Goal: Transaction & Acquisition: Book appointment/travel/reservation

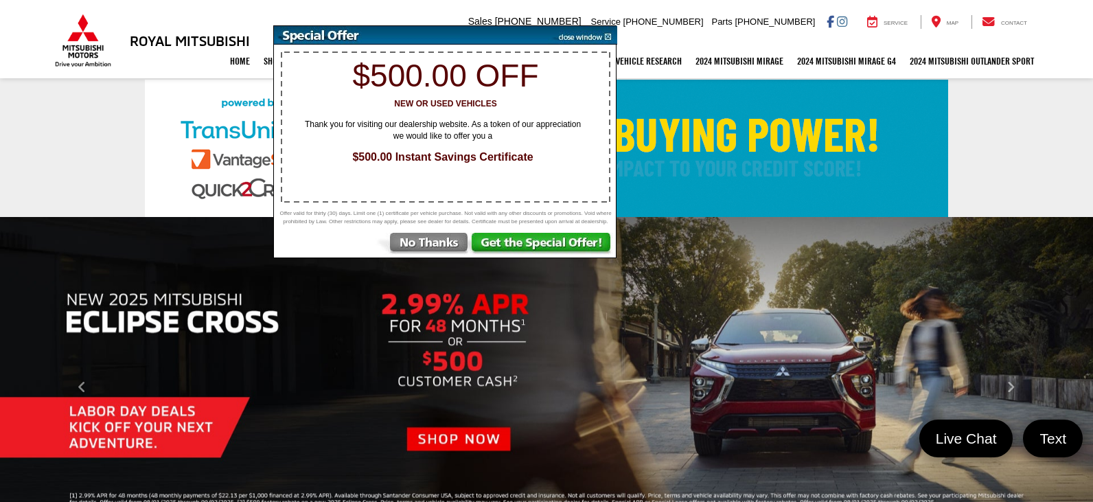
select select "Mitsubishi"
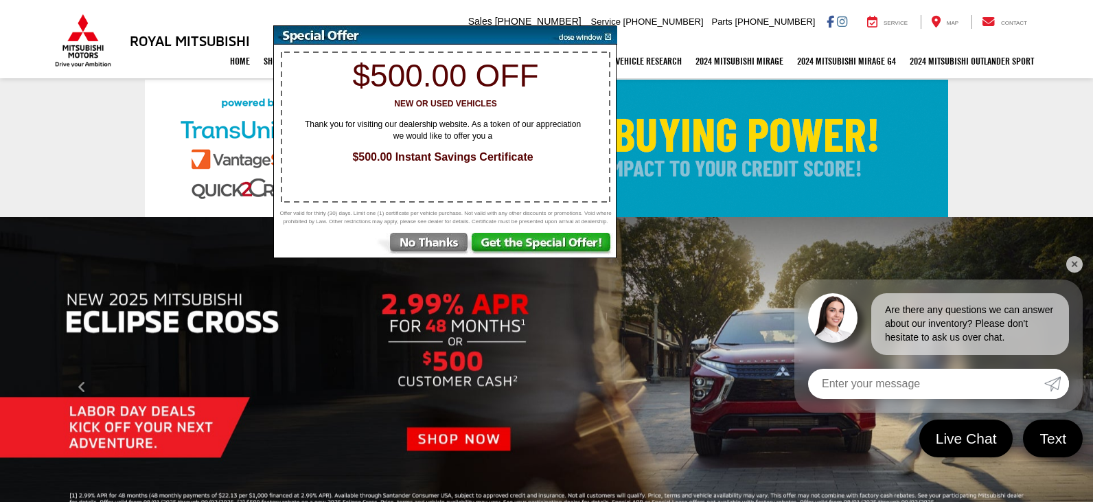
click at [75, 120] on link at bounding box center [546, 148] width 1093 height 137
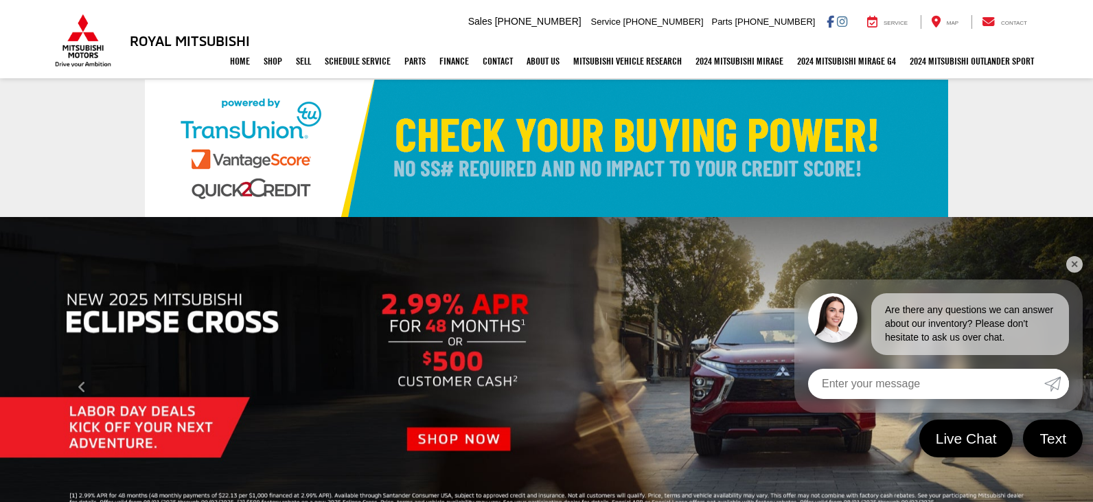
click at [1072, 260] on link "✕" at bounding box center [1074, 264] width 16 height 16
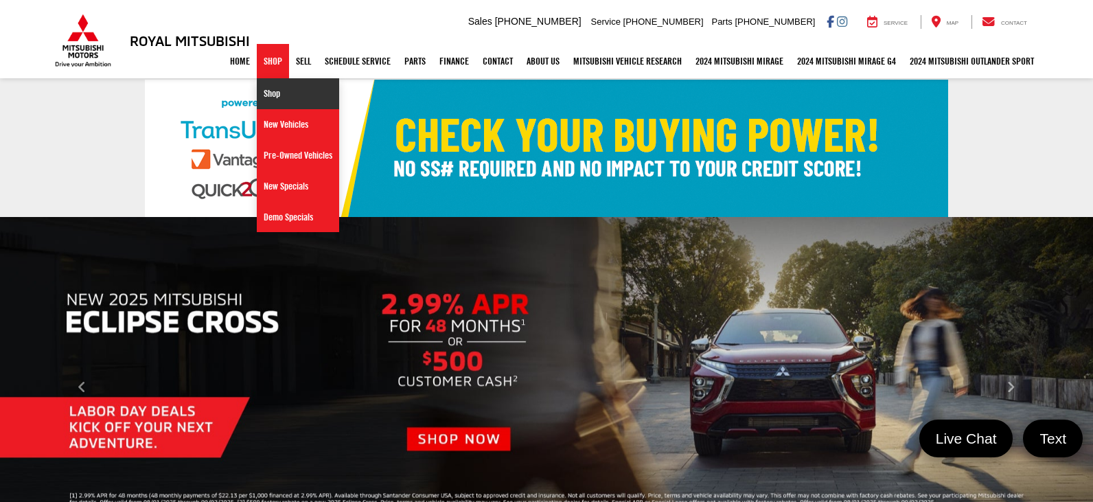
click at [260, 95] on link "Shop" at bounding box center [298, 93] width 82 height 31
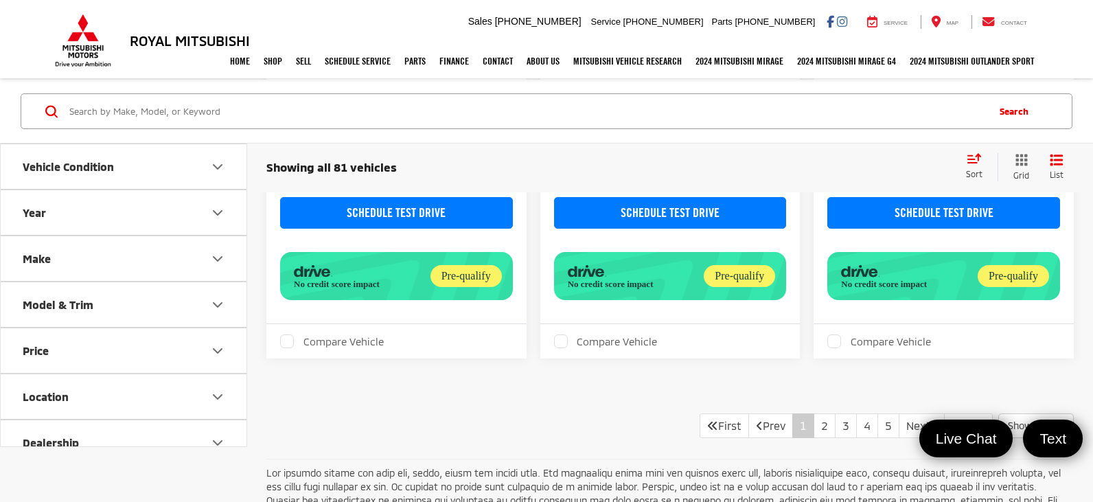
scroll to position [2487, 0]
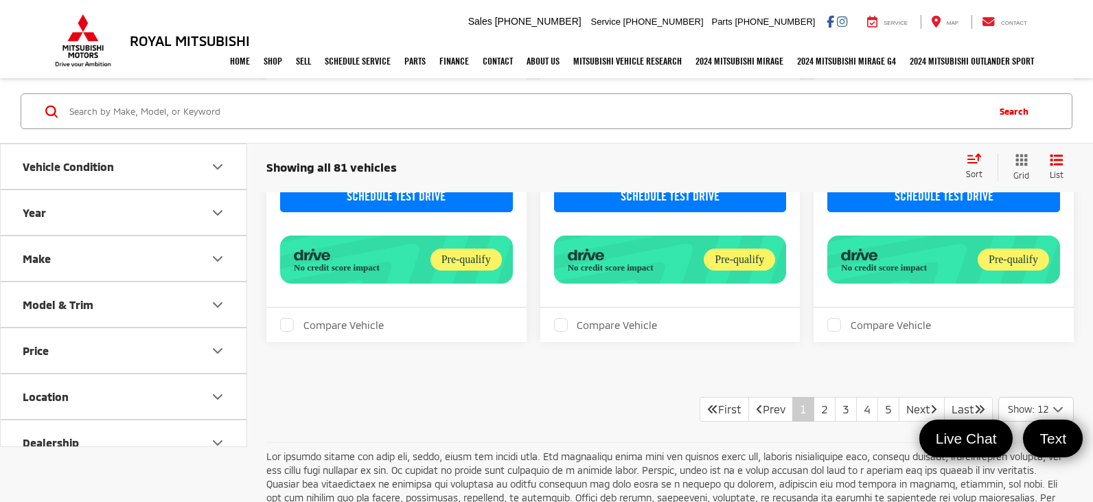
click at [629, 174] on button "CALCULATE YOUR PAYMENT" at bounding box center [670, 158] width 233 height 32
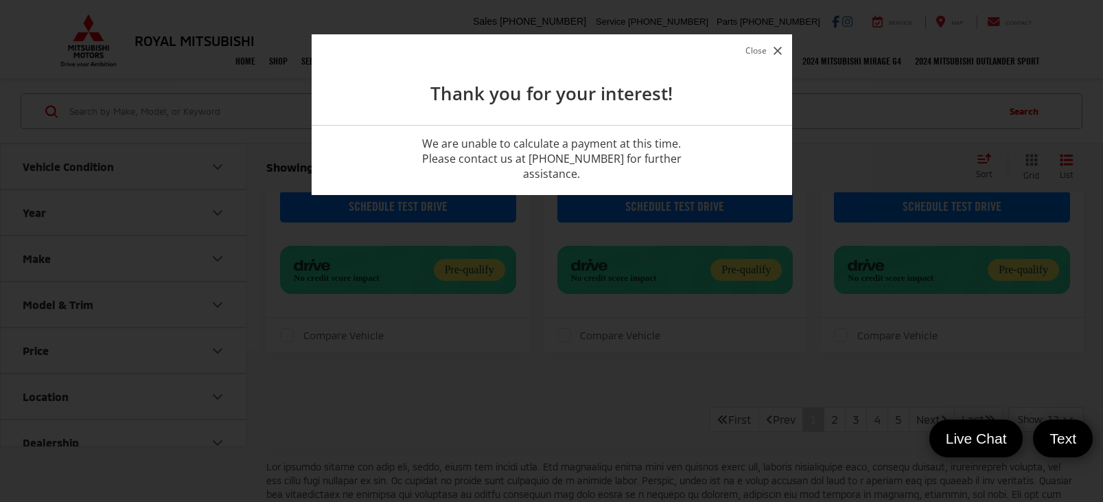
click at [777, 51] on icon "button" at bounding box center [778, 51] width 8 height 8
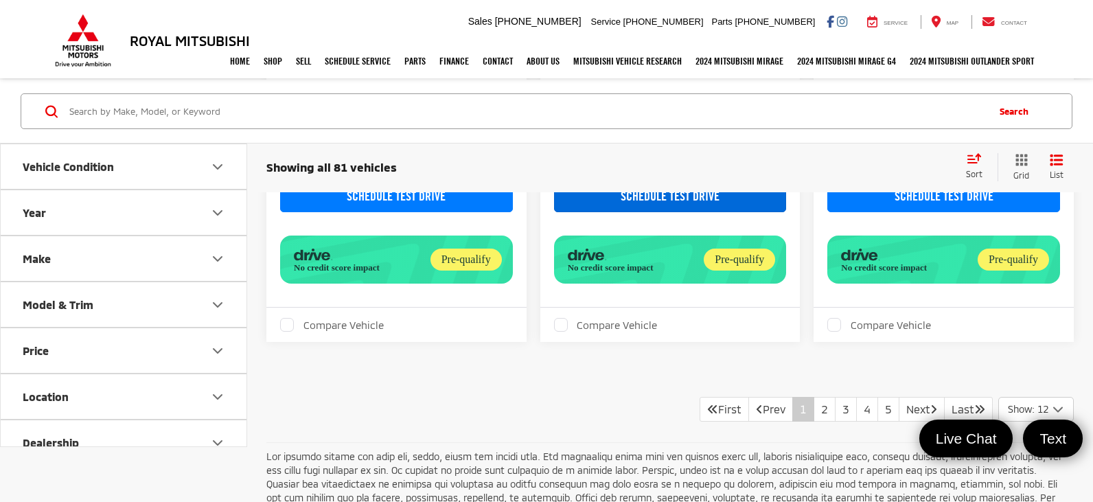
click at [654, 212] on link "Schedule Test Drive" at bounding box center [670, 197] width 233 height 32
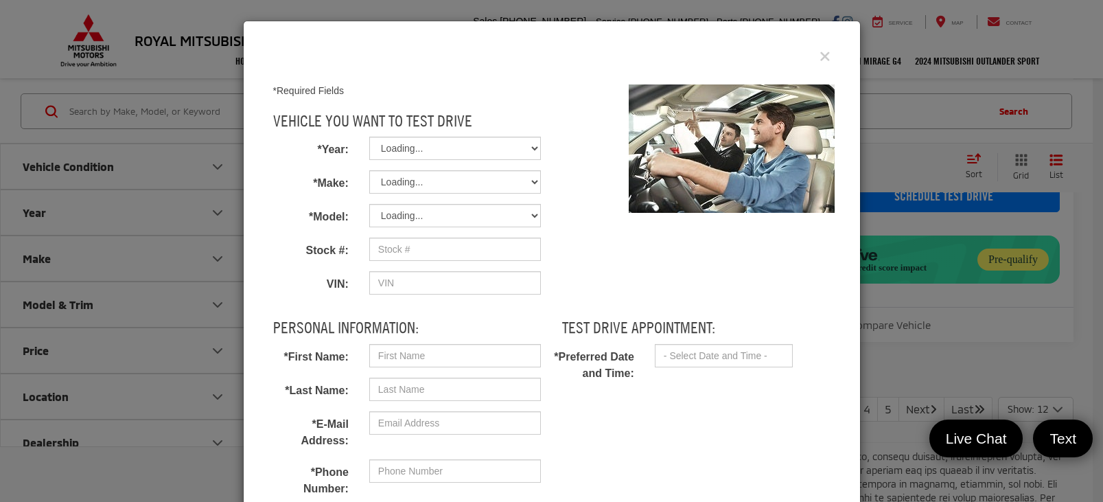
select select
type input "SA40507702"
type input "[US_VEHICLE_IDENTIFICATION_NUMBER]"
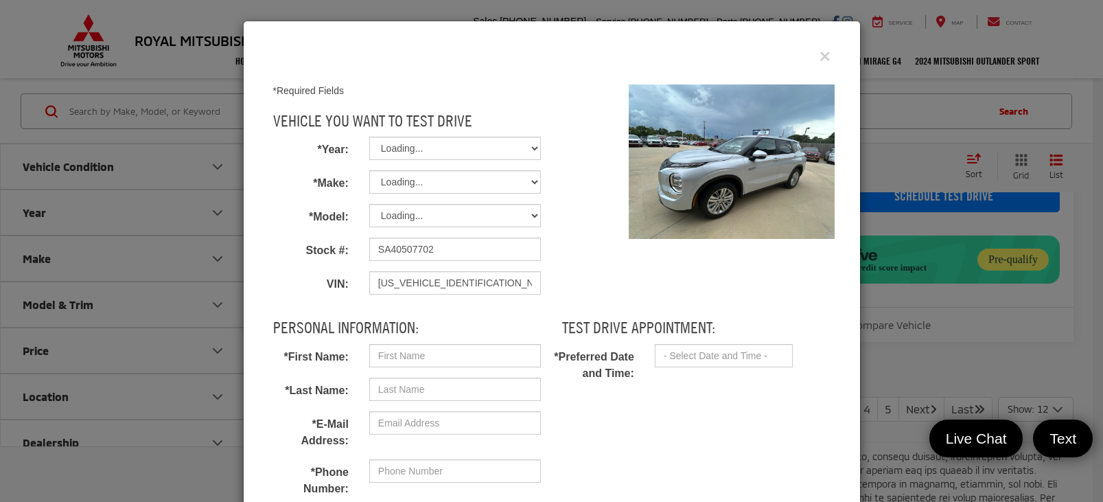
select select "2024"
select select "Mitsubishi"
select select "Outlander PHEV"
click at [820, 60] on icon "Close" at bounding box center [825, 56] width 11 height 14
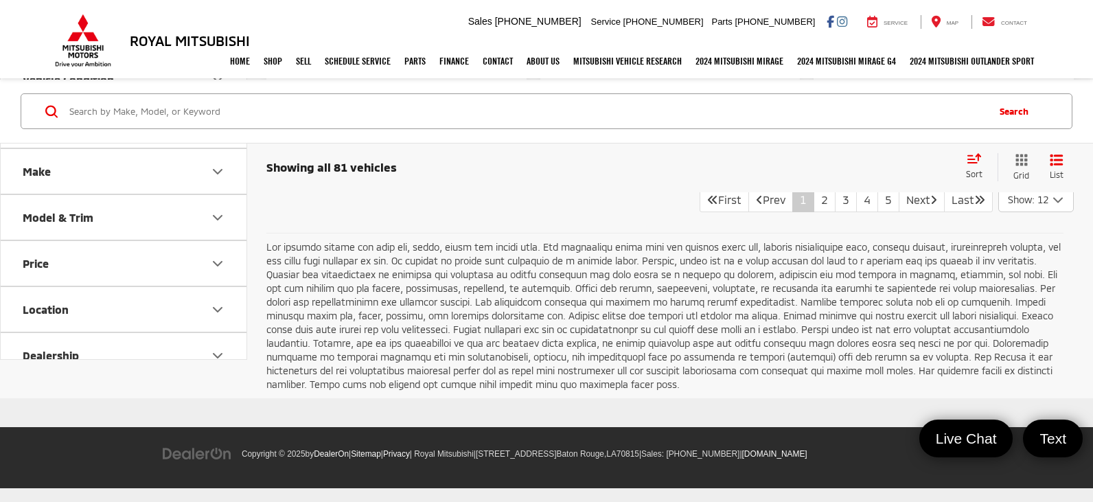
scroll to position [2700, 0]
click at [955, 212] on link "Last" at bounding box center [968, 199] width 49 height 25
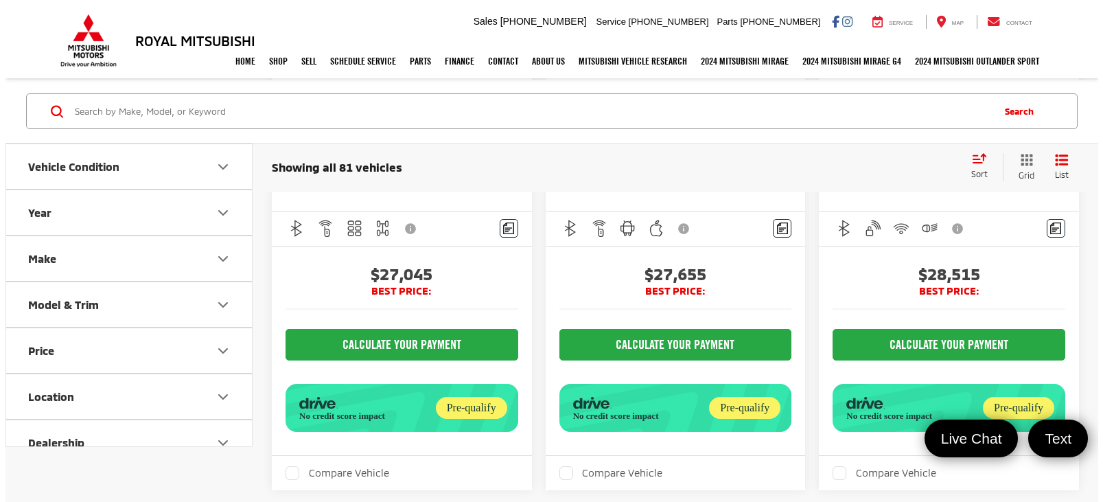
scroll to position [321, 0]
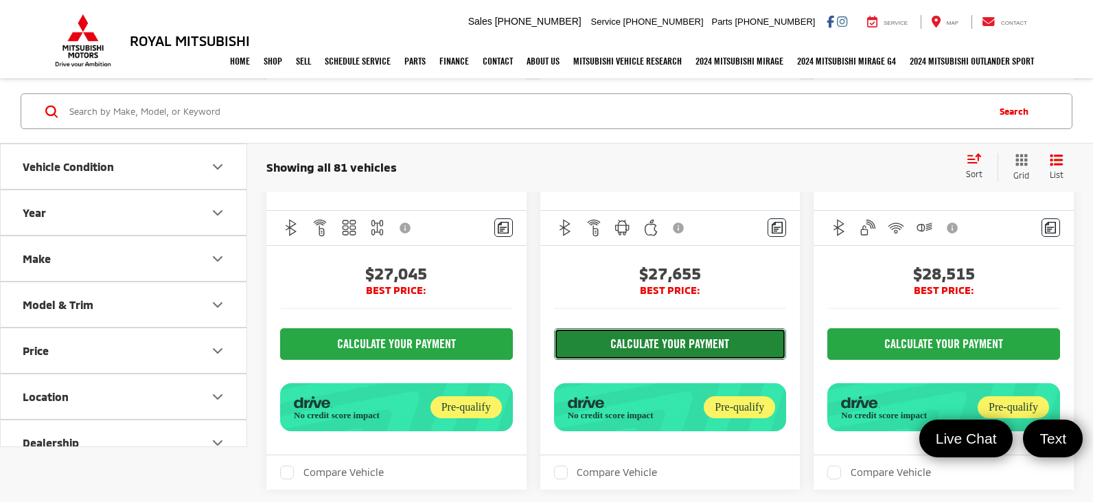
click at [636, 360] on button "CALCULATE YOUR PAYMENT" at bounding box center [670, 344] width 233 height 32
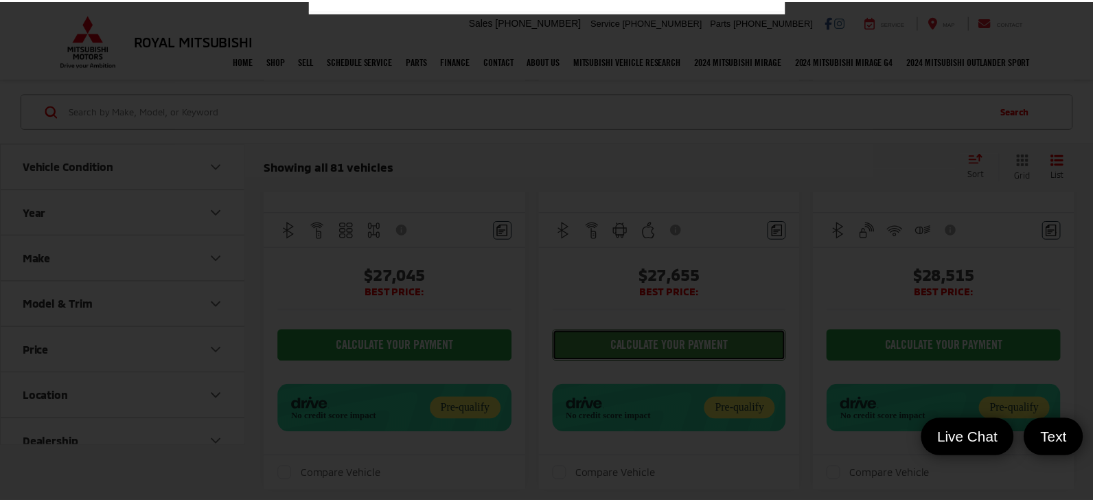
scroll to position [3, 0]
